Goal: Task Accomplishment & Management: Use online tool/utility

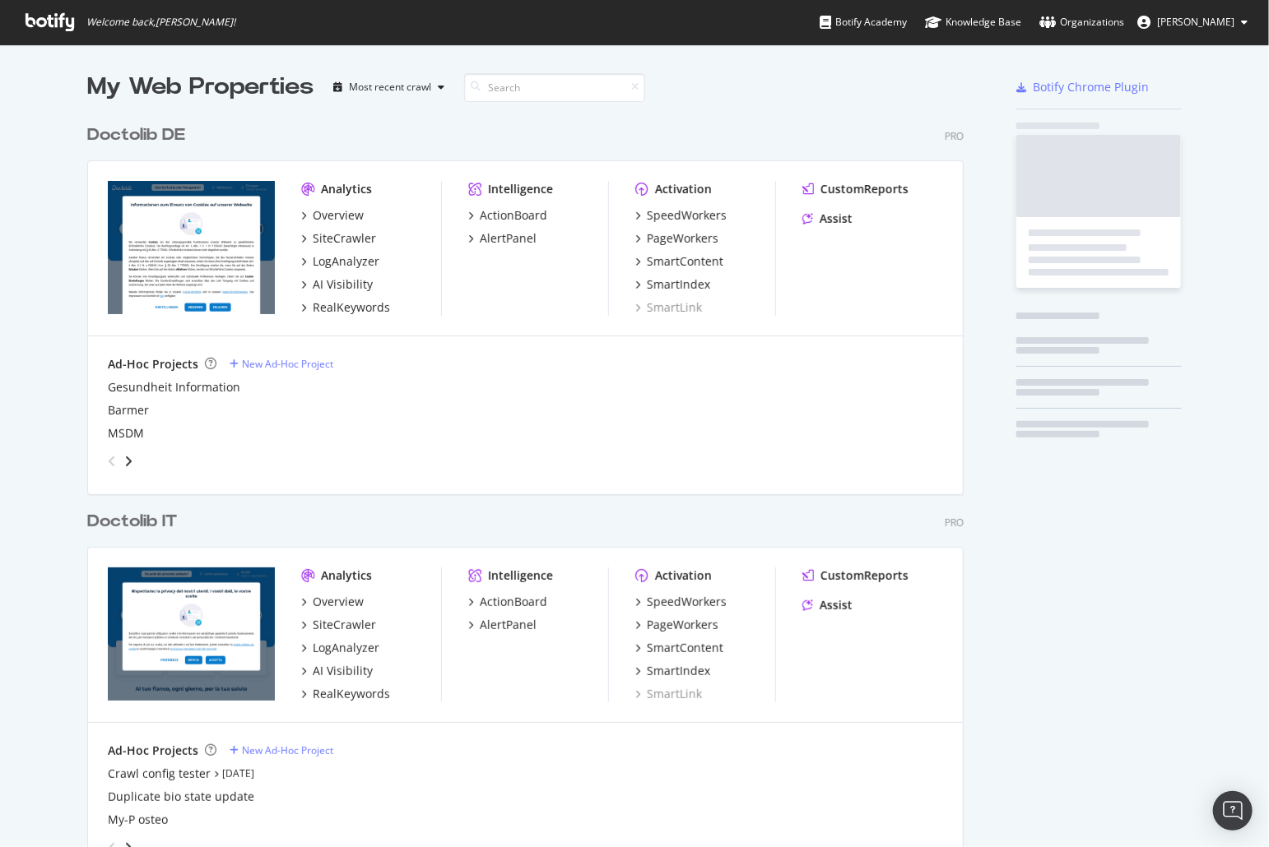
scroll to position [1339, 889]
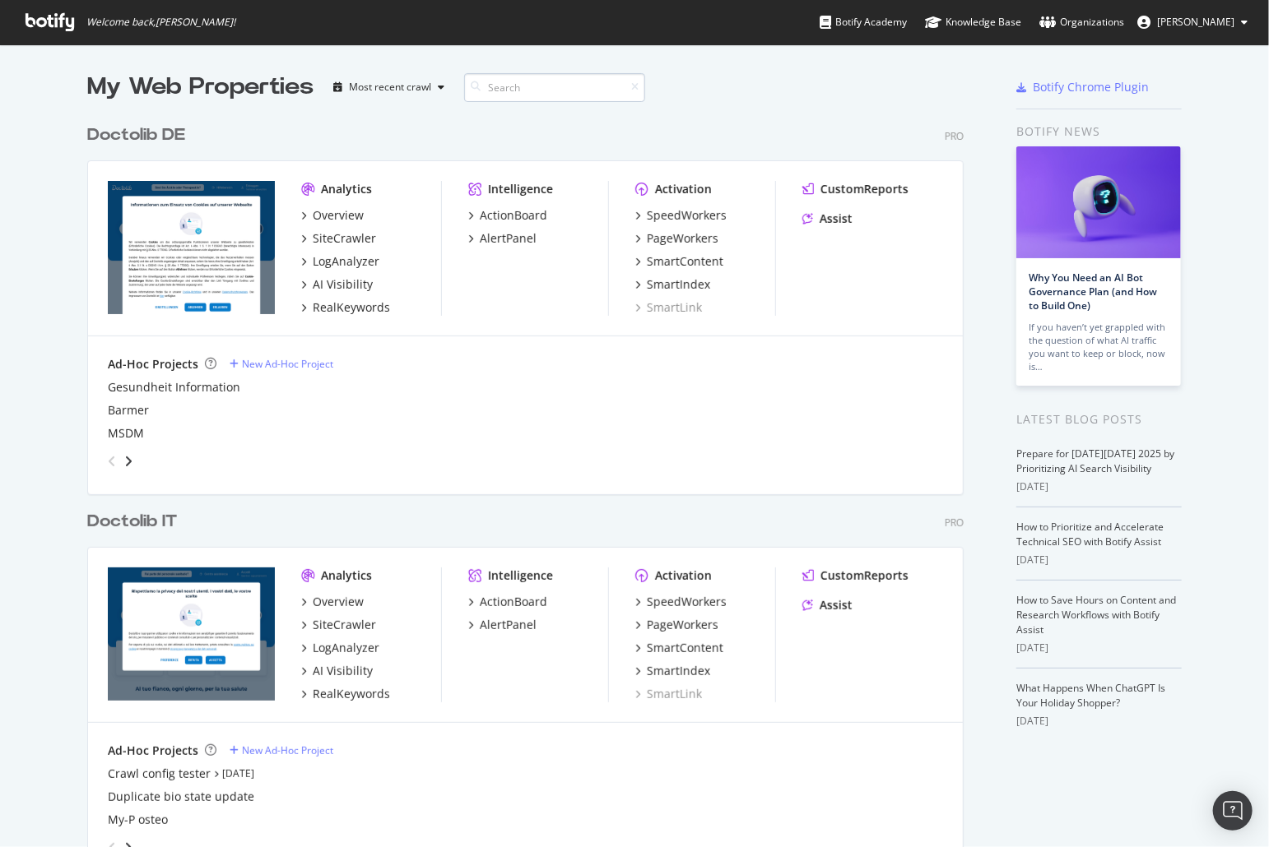
click at [505, 90] on input at bounding box center [554, 87] width 181 height 29
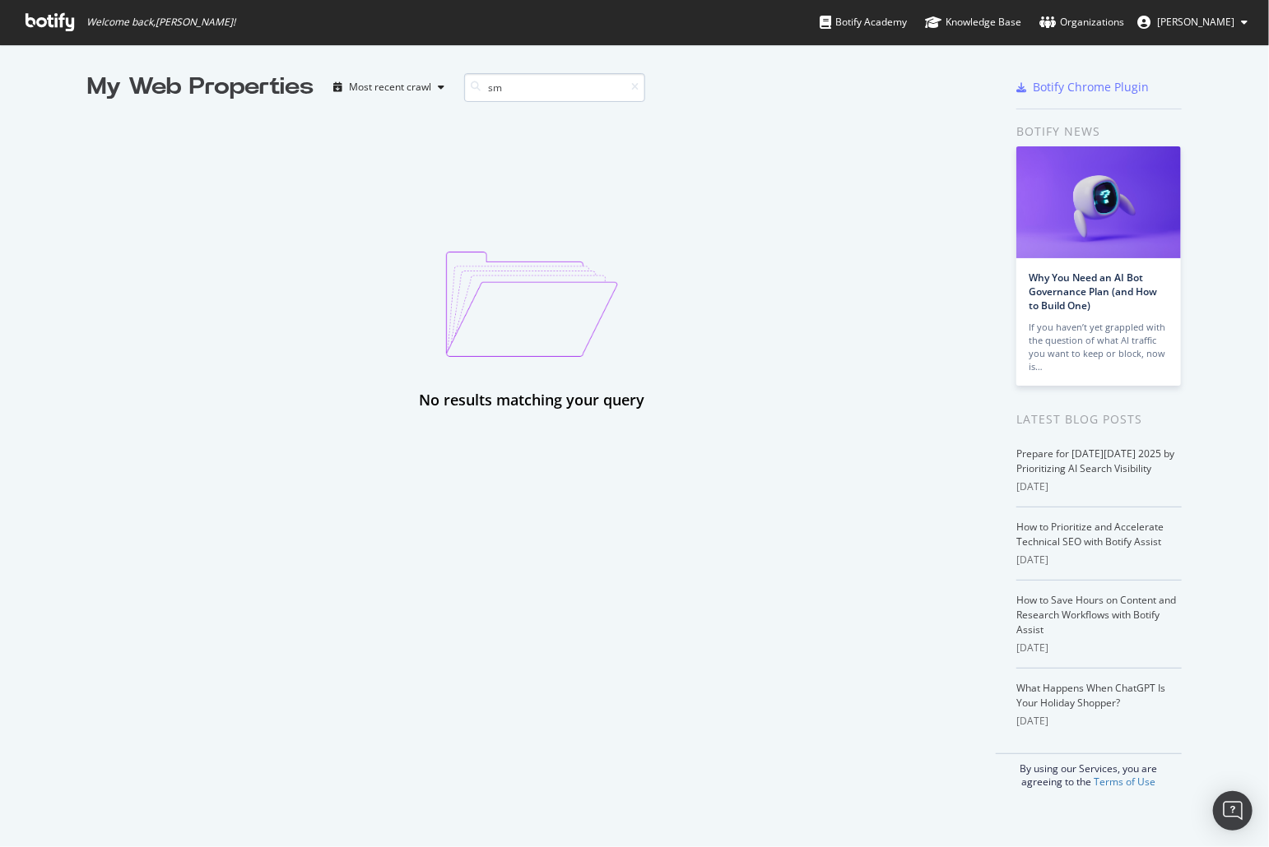
type input "s"
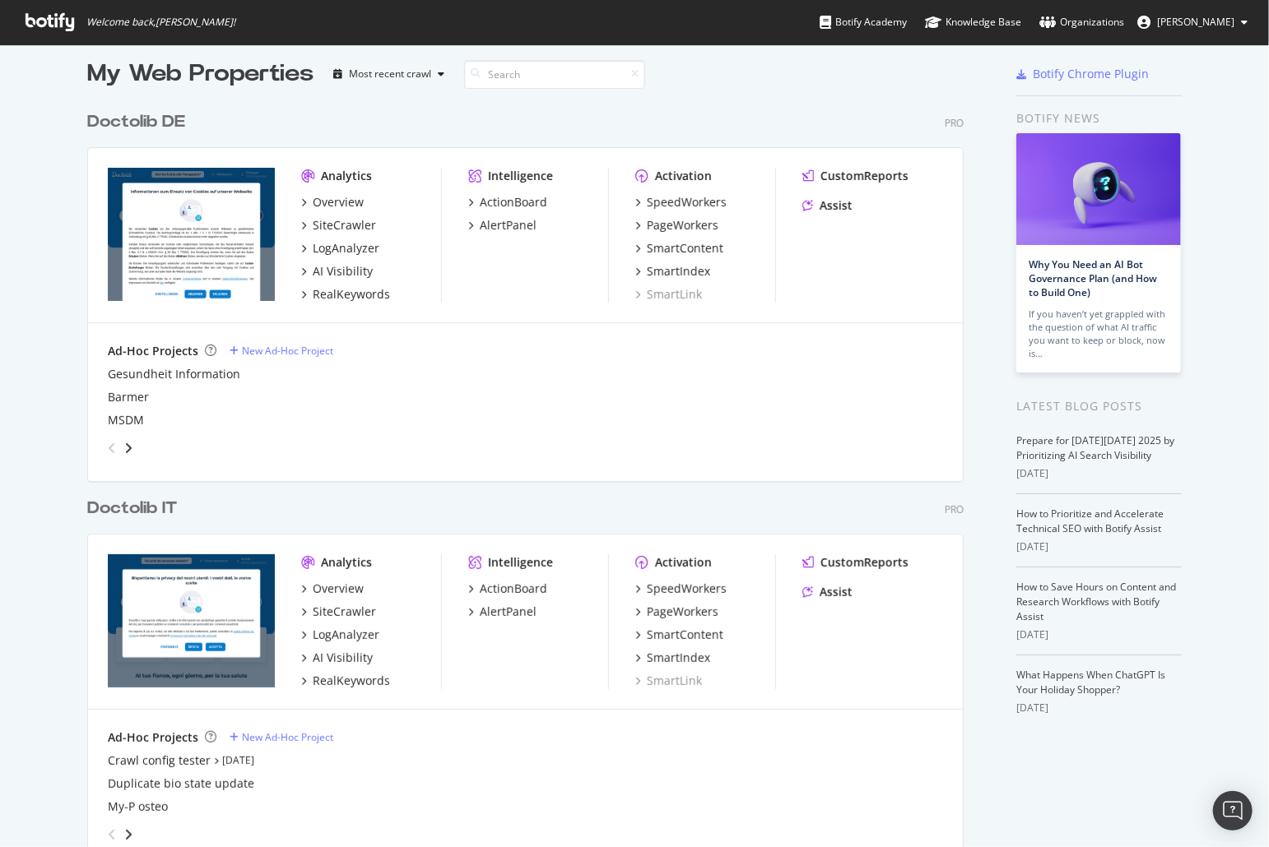
scroll to position [17, 0]
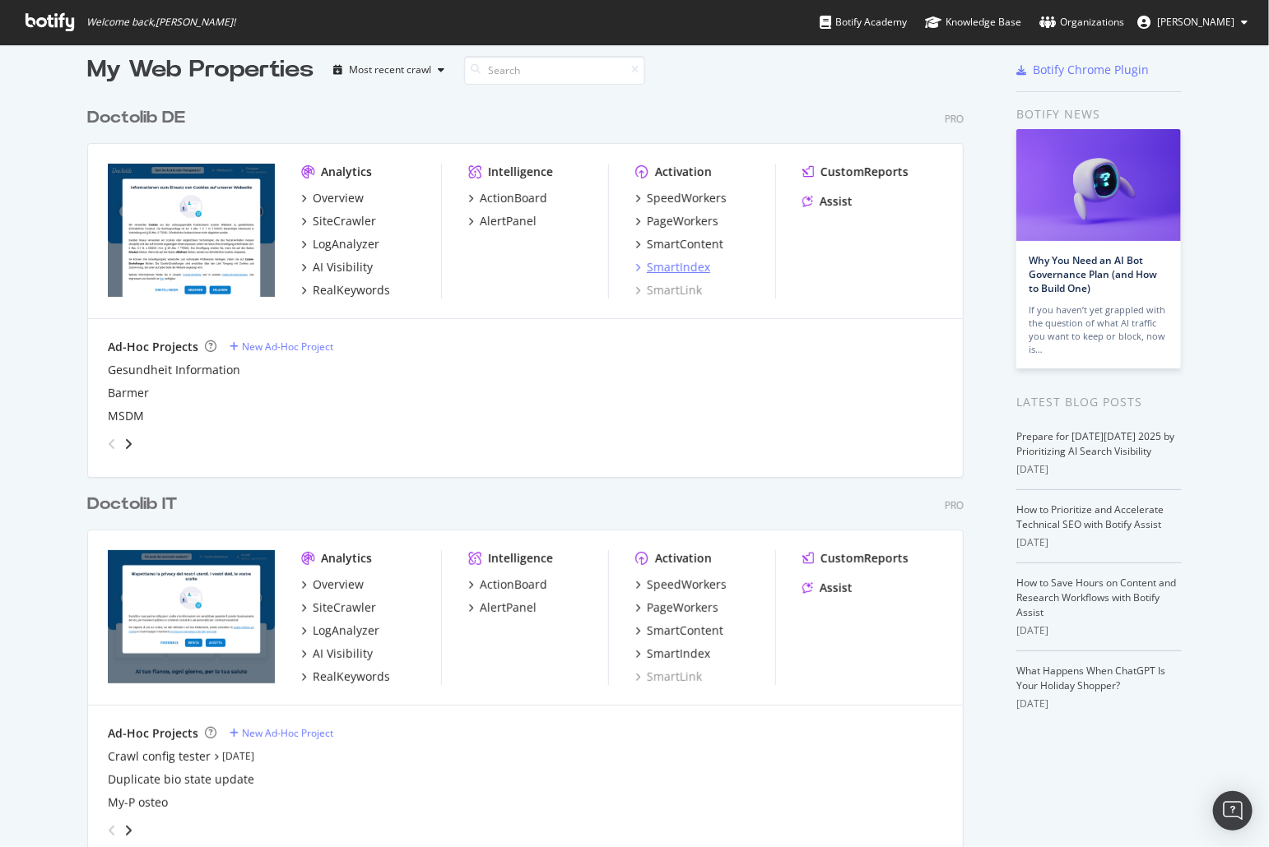
click at [678, 261] on div "SmartIndex" at bounding box center [678, 267] width 63 height 16
click at [673, 656] on div "SmartIndex" at bounding box center [678, 654] width 63 height 16
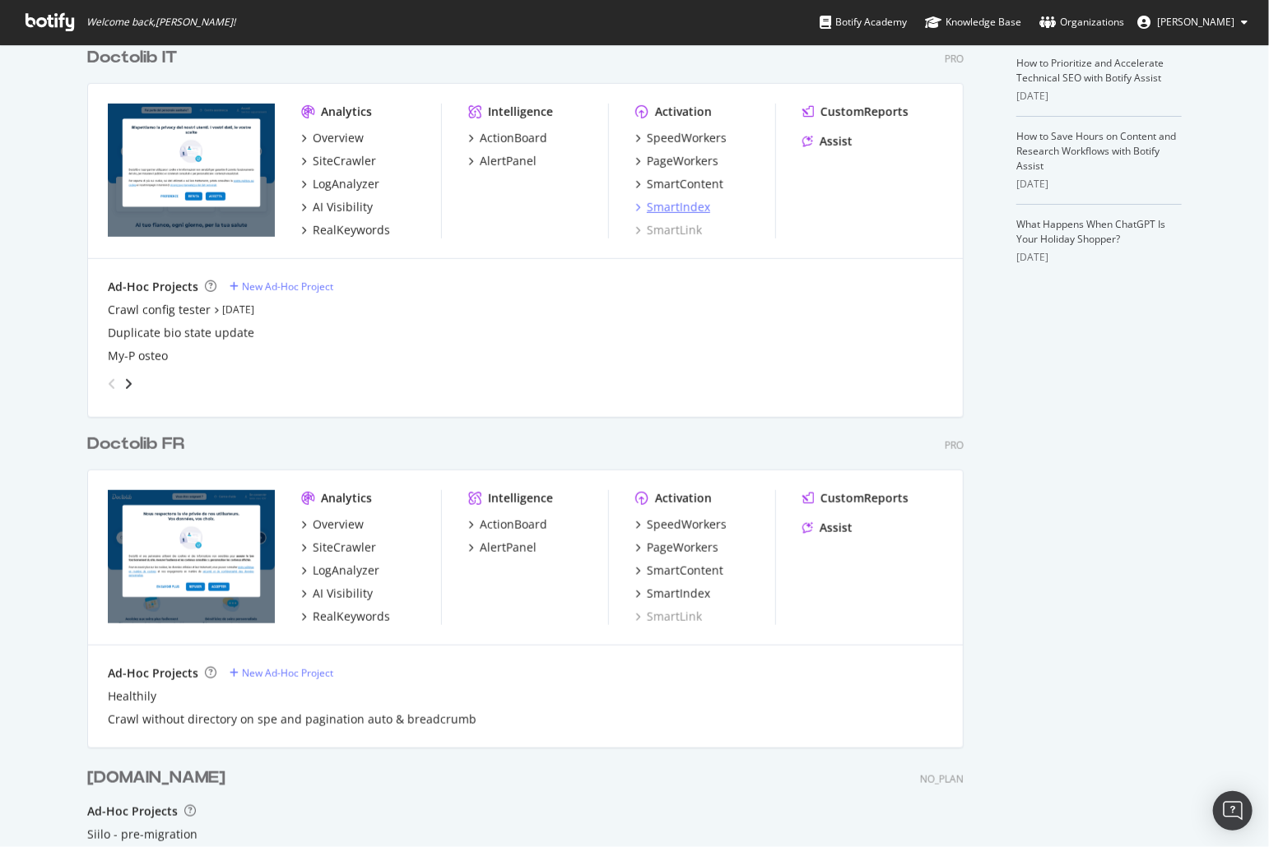
scroll to position [538, 0]
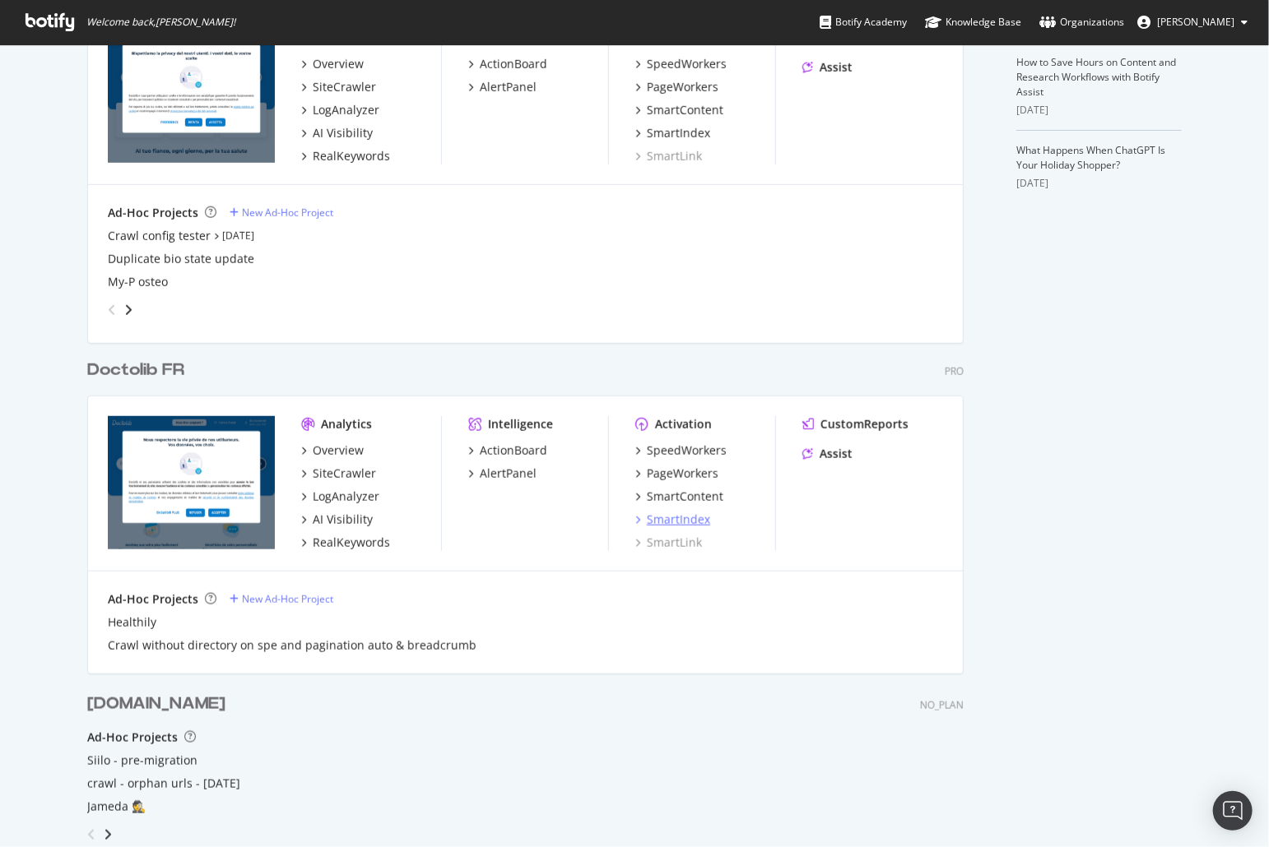
click at [685, 522] on div "SmartIndex" at bounding box center [678, 520] width 63 height 16
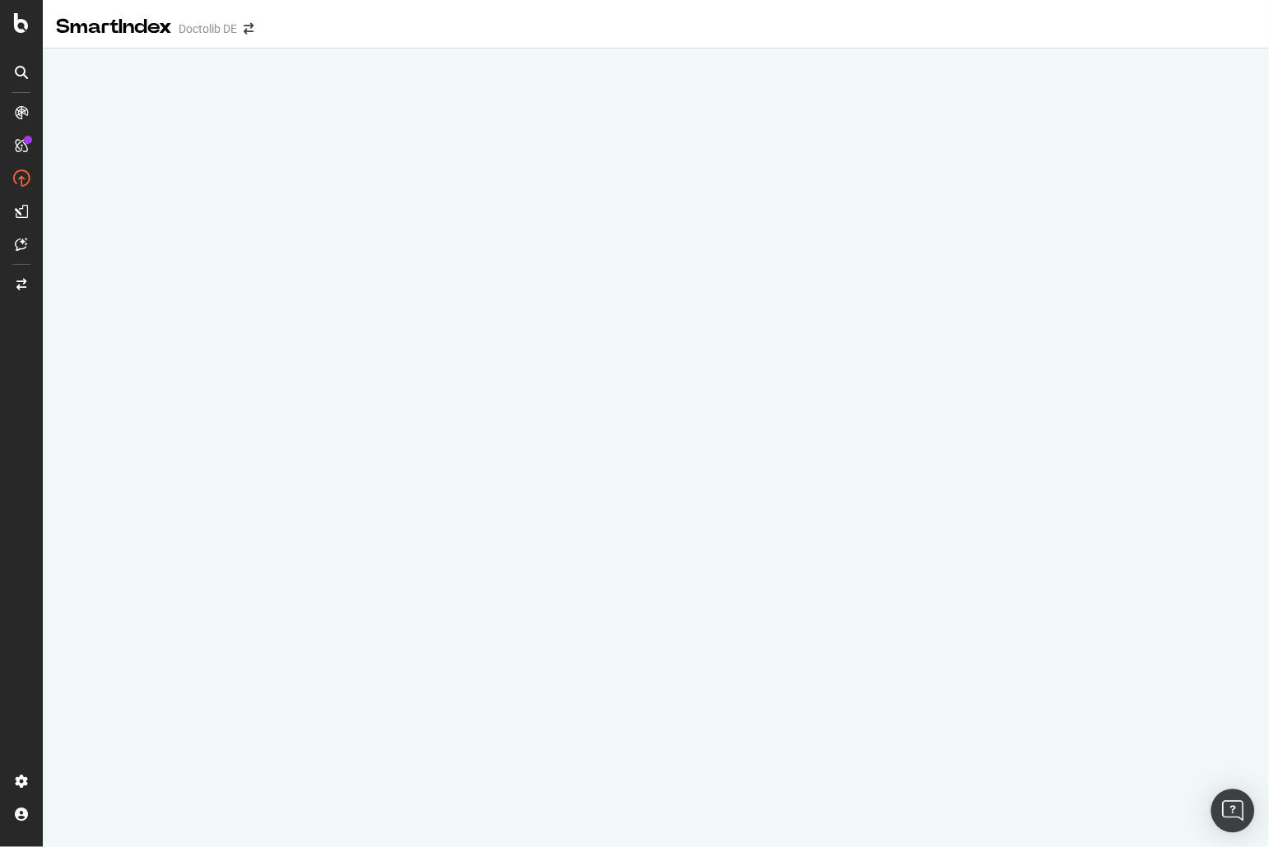
click at [1234, 806] on img "Open Intercom Messenger" at bounding box center [1232, 811] width 21 height 21
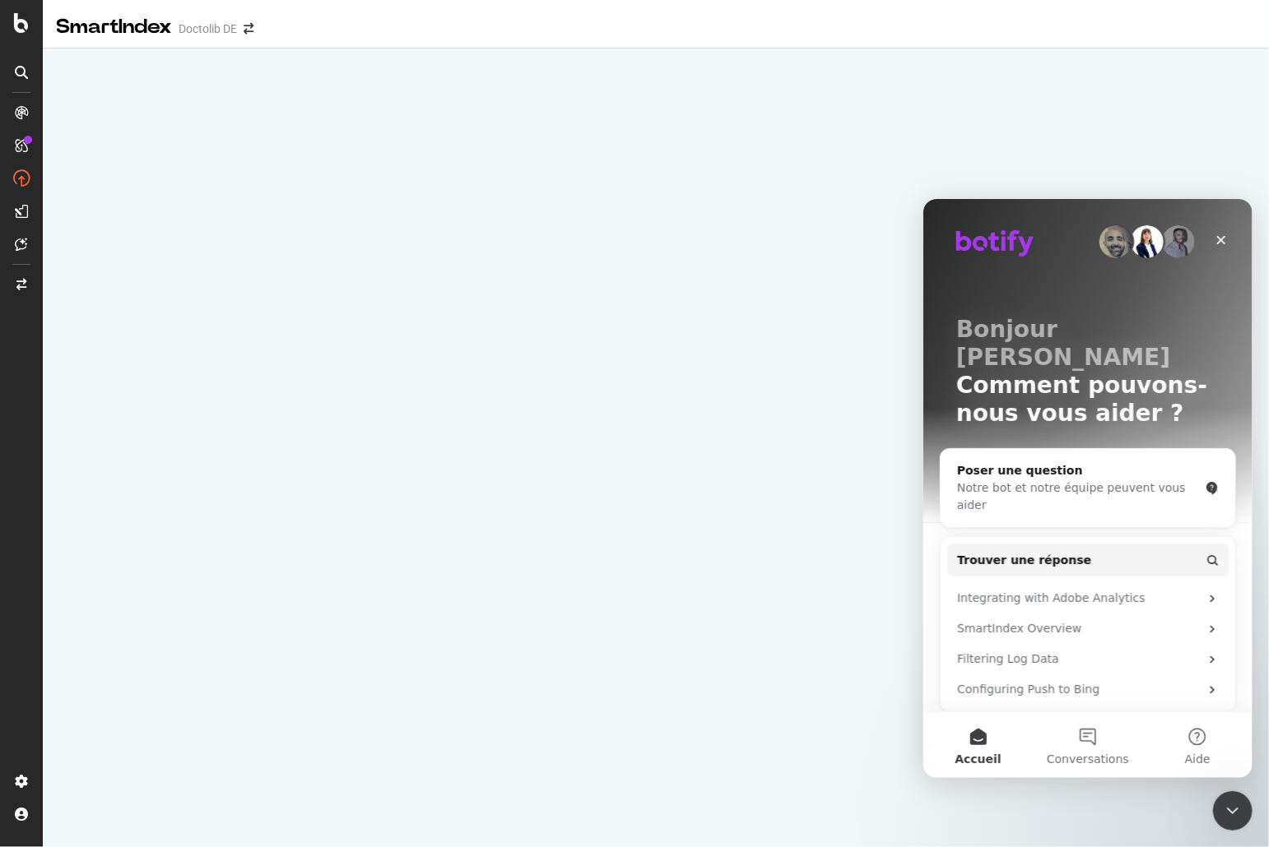
click at [1233, 805] on icon "Fermer le Messenger Intercom" at bounding box center [1232, 811] width 20 height 20
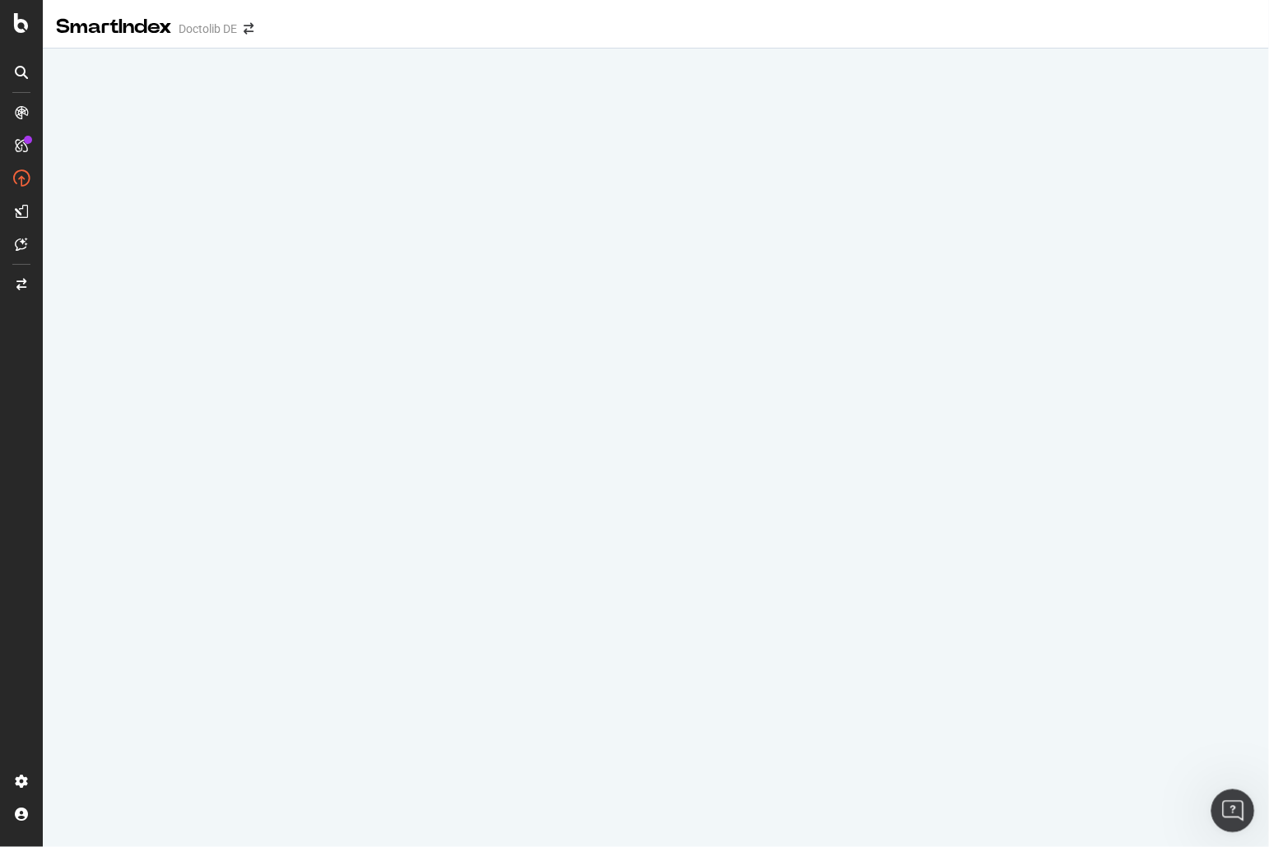
click at [1236, 801] on icon "Ouvrir le Messenger Intercom" at bounding box center [1230, 809] width 27 height 27
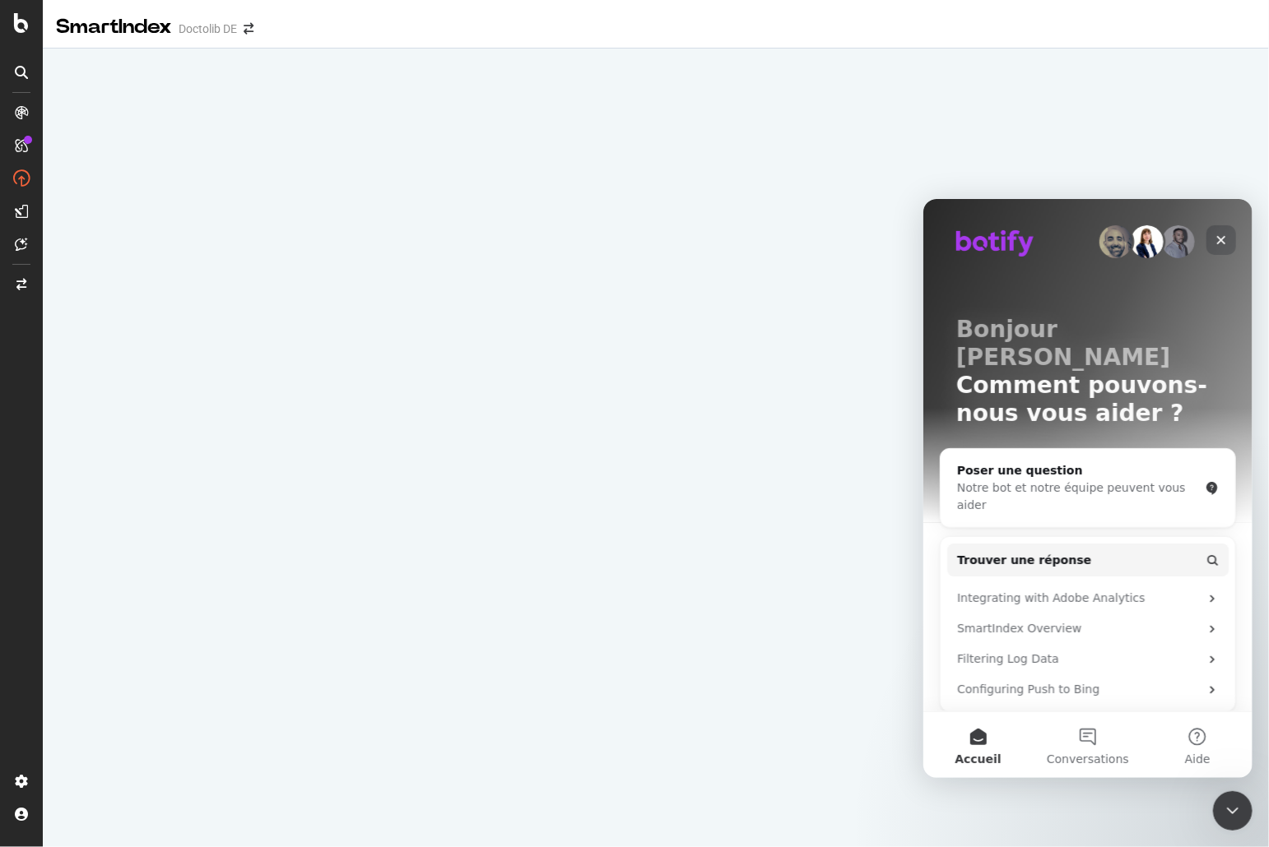
click at [1216, 233] on icon "Fermer" at bounding box center [1220, 239] width 13 height 13
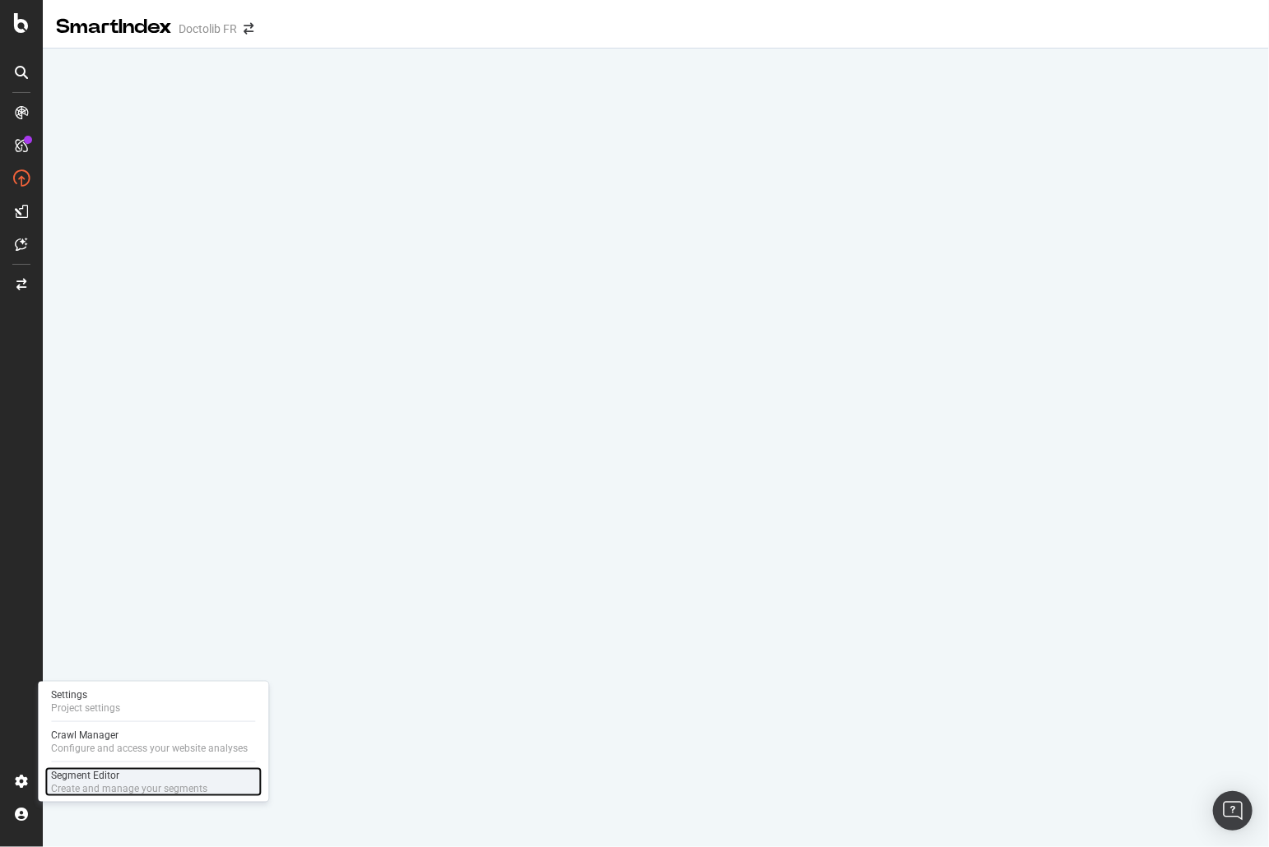
click at [112, 779] on div "Segment Editor" at bounding box center [129, 775] width 156 height 13
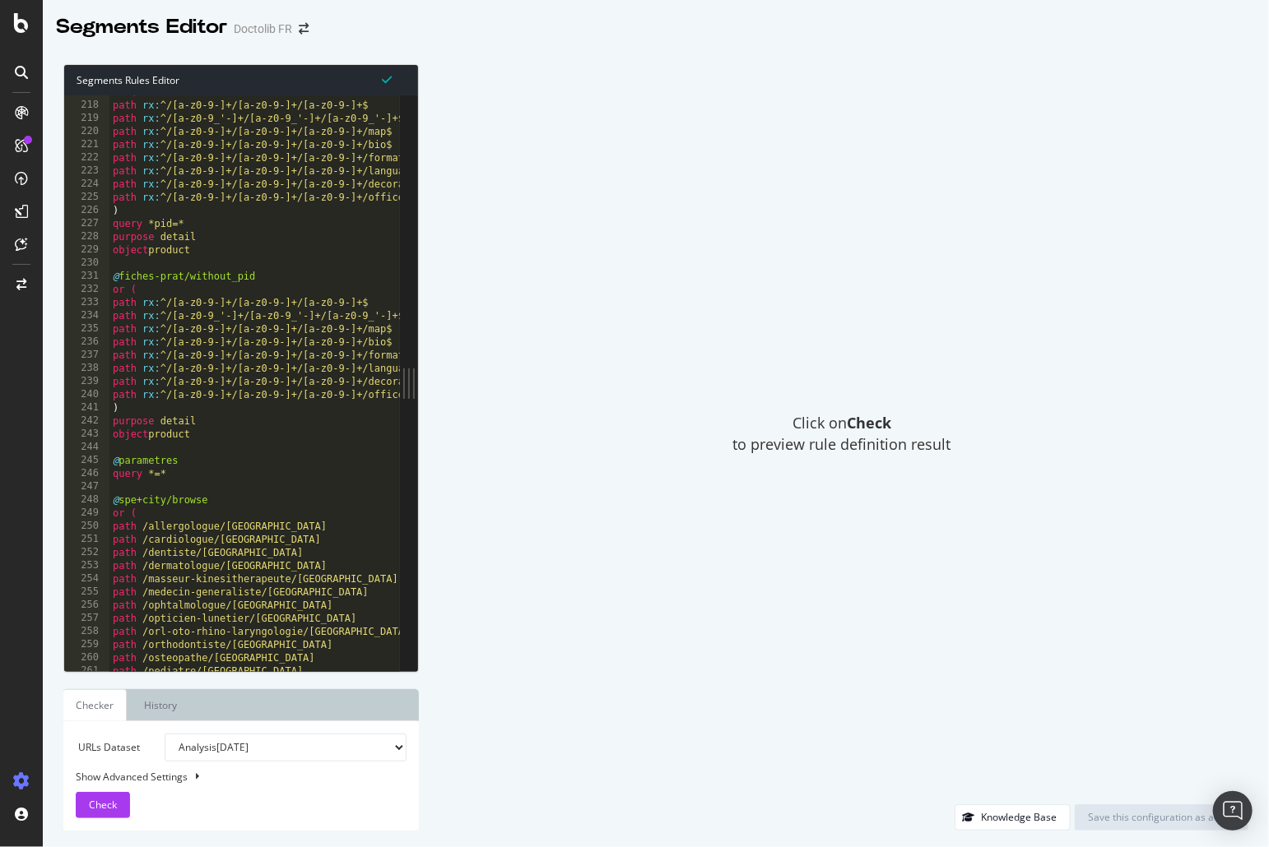
scroll to position [2853, 0]
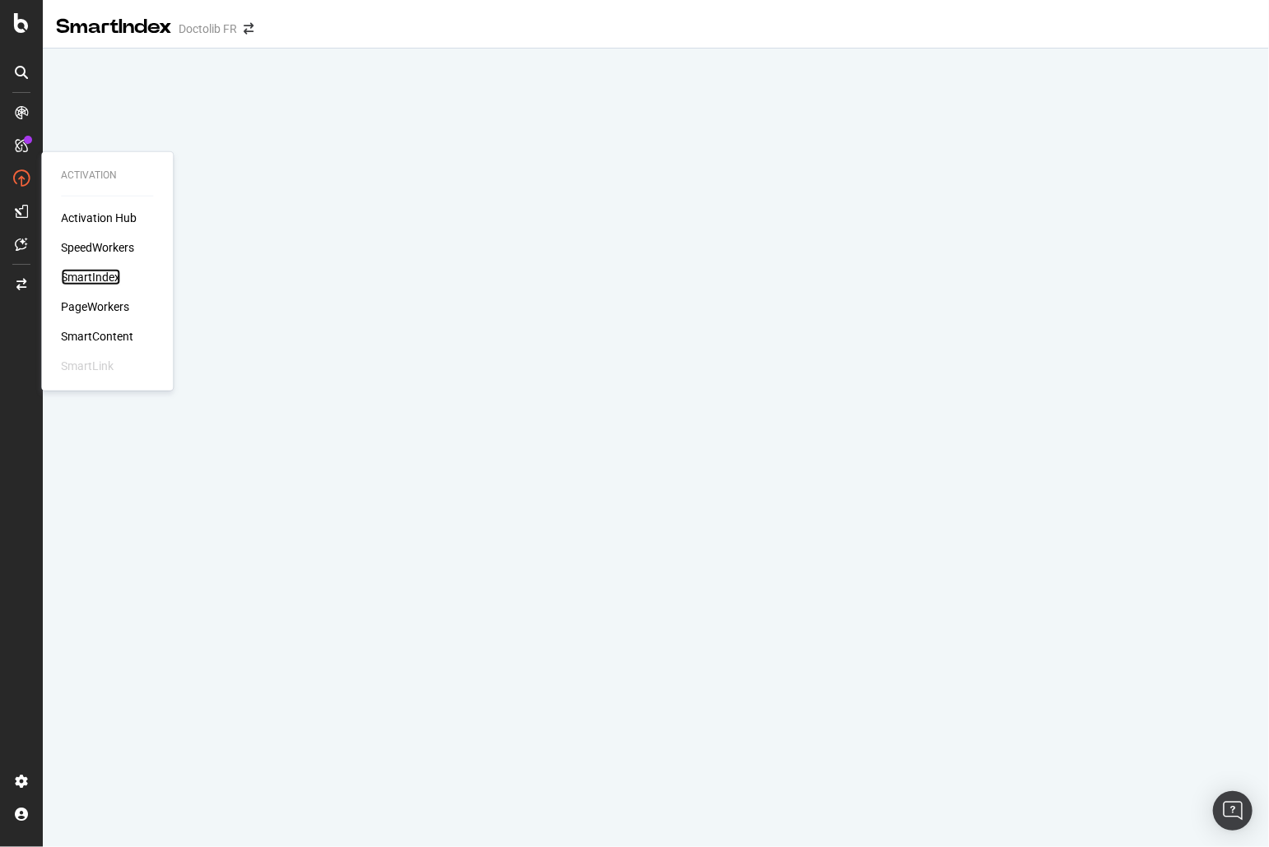
click at [105, 283] on div "SmartIndex" at bounding box center [90, 277] width 59 height 16
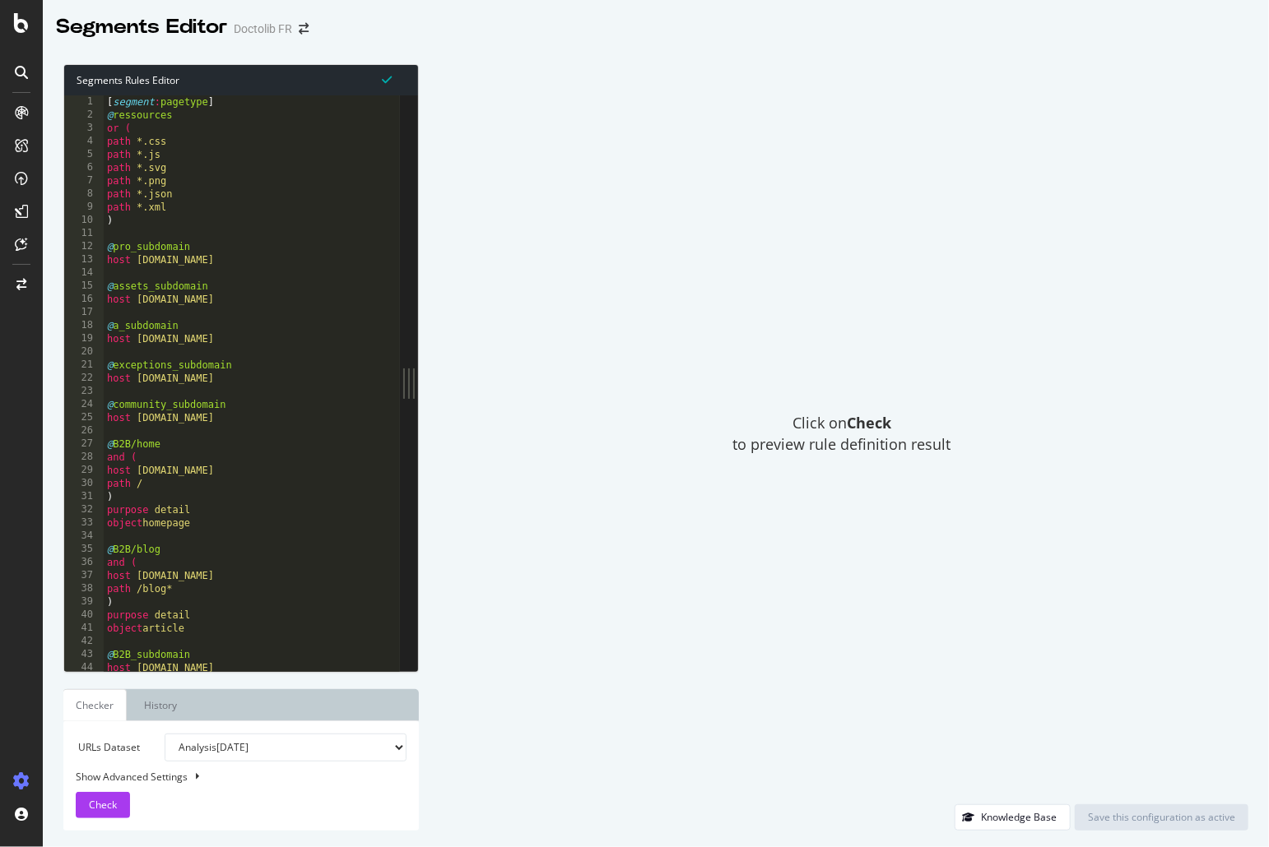
type textarea "host [DOMAIN_NAME]"
click at [254, 295] on div "[ segment : pagetype ] @ ressources or ( path *.css path *.js path *.svg path *…" at bounding box center [279, 397] width 351 height 604
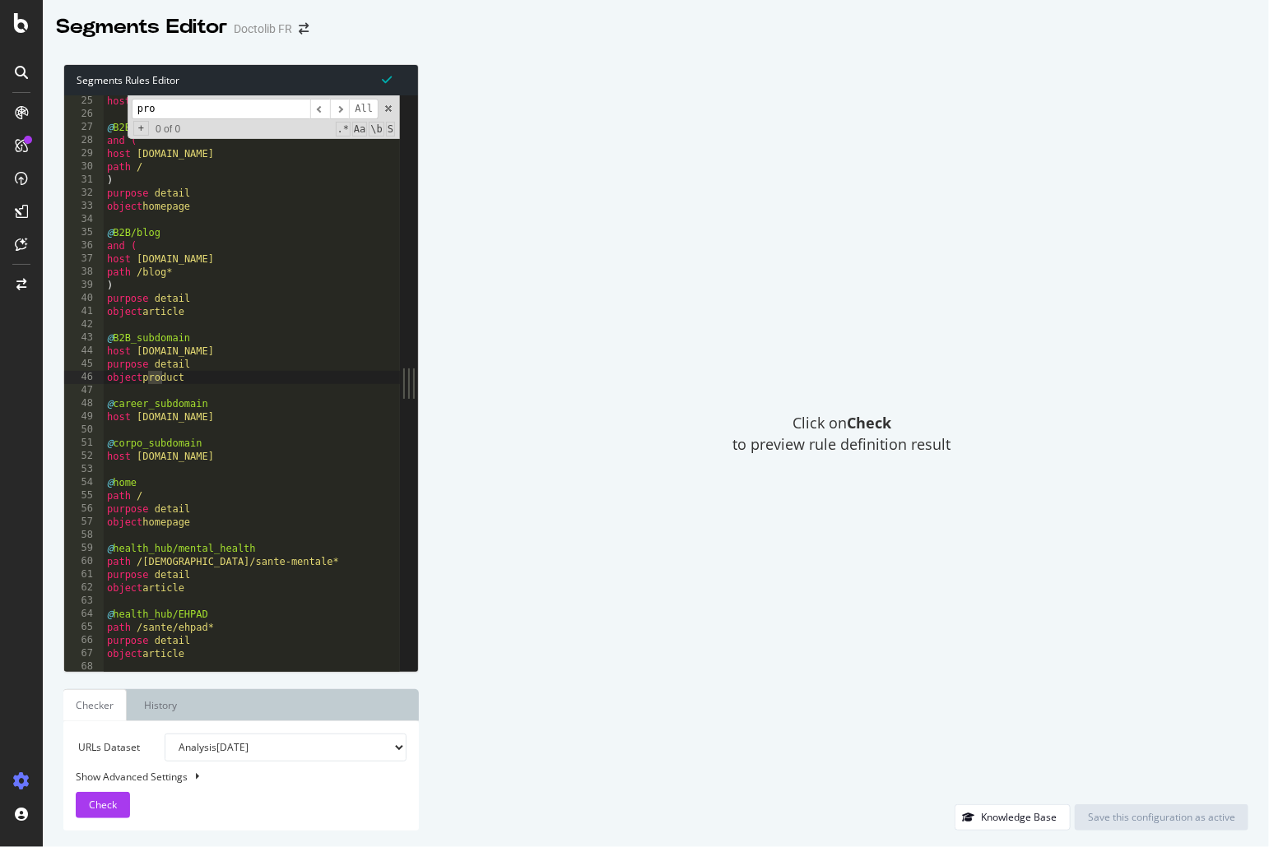
scroll to position [316, 0]
type input "p"
type input "detail"
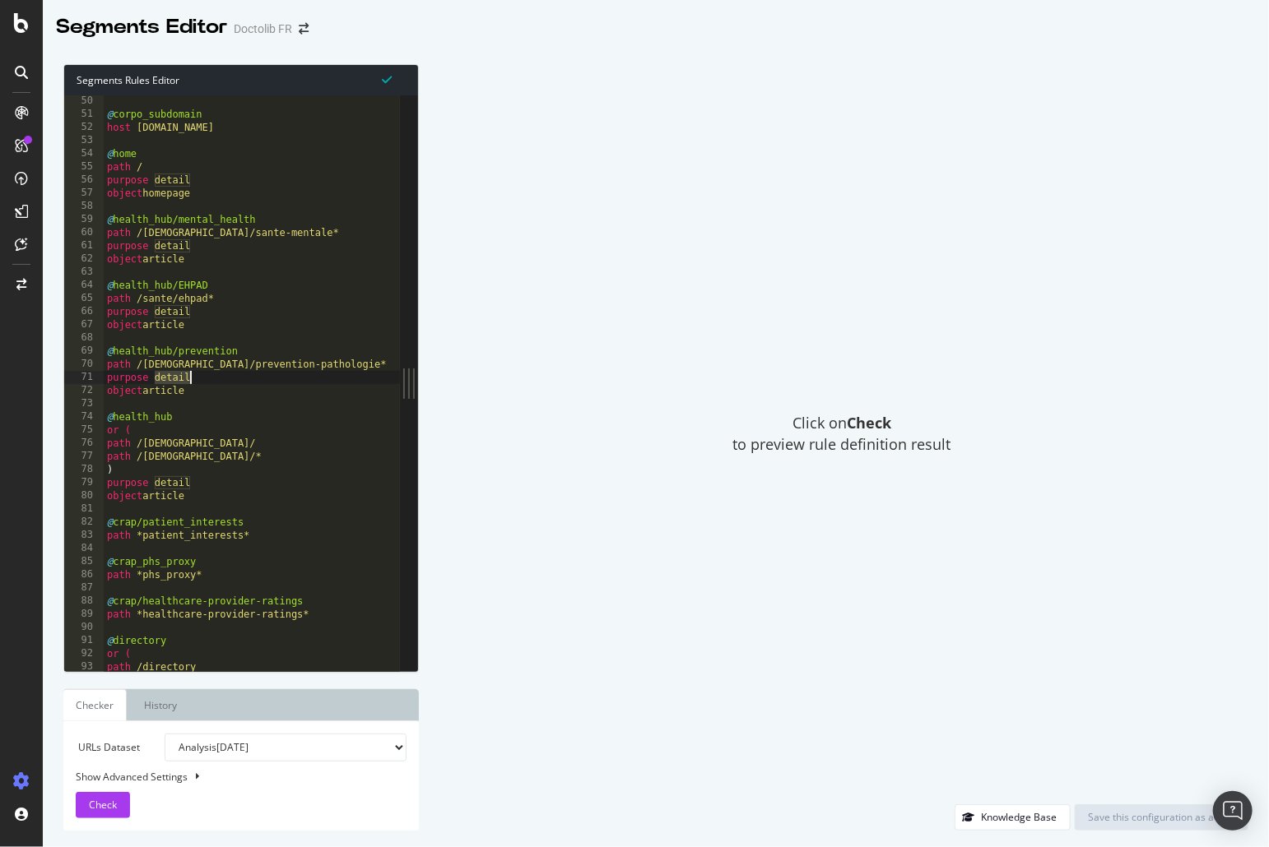
type textarea "purpose detail"
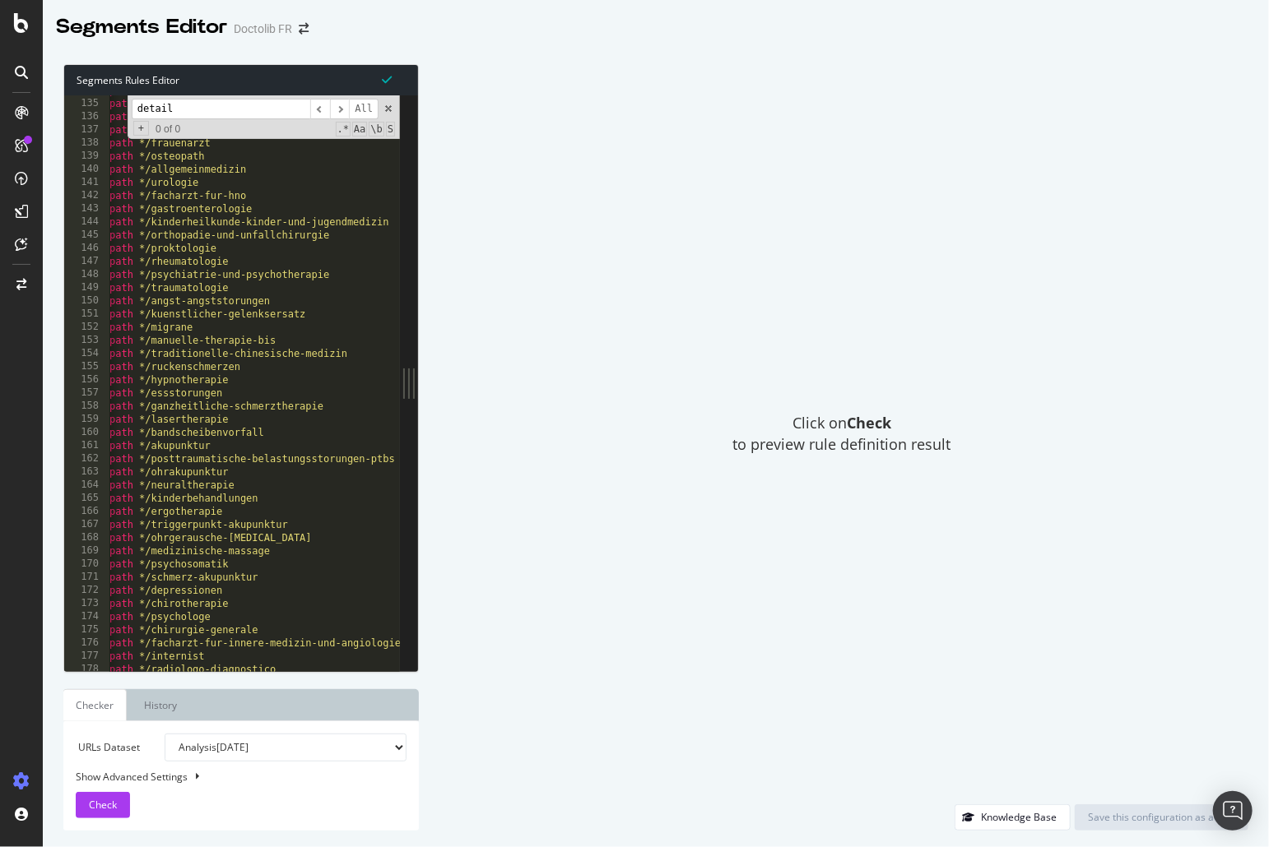
scroll to position [0, 0]
